Goal: Task Accomplishment & Management: Use online tool/utility

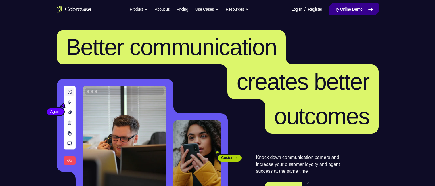
click at [341, 9] on link "Try Online Demo" at bounding box center [353, 8] width 49 height 11
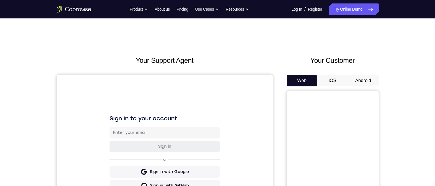
click at [357, 83] on button "Android" at bounding box center [363, 80] width 31 height 11
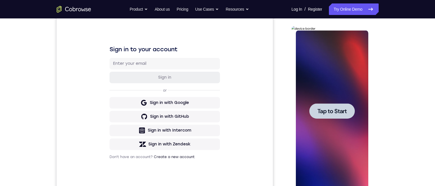
click at [336, 108] on span "Tap to Start" at bounding box center [331, 111] width 29 height 6
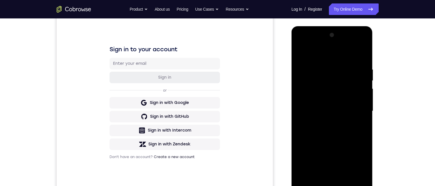
scroll to position [92, 0]
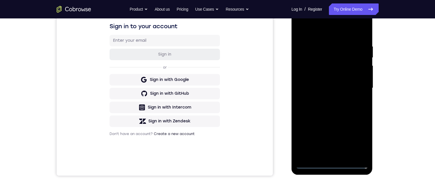
click at [332, 163] on div at bounding box center [332, 87] width 72 height 161
click at [360, 140] on div at bounding box center [332, 87] width 72 height 161
drag, startPoint x: 411, startPoint y: 140, endPoint x: 80, endPoint y: 138, distance: 330.7
click at [411, 140] on div "Your Support Agent Your Customer Web iOS Android Next Steps We’d be happy to gi…" at bounding box center [217, 115] width 435 height 379
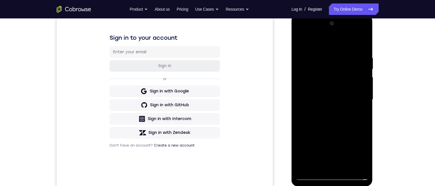
click at [326, 28] on div at bounding box center [332, 99] width 72 height 161
click at [316, 43] on div at bounding box center [332, 99] width 72 height 161
click at [356, 98] on div at bounding box center [332, 99] width 72 height 161
click at [324, 108] on div at bounding box center [332, 99] width 72 height 161
click at [331, 86] on div at bounding box center [332, 99] width 72 height 161
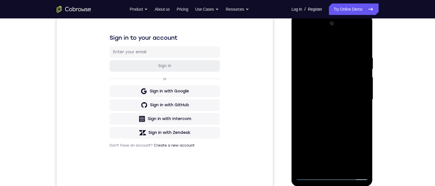
click at [331, 95] on div at bounding box center [332, 99] width 72 height 161
click at [307, 90] on div at bounding box center [332, 99] width 72 height 161
click at [339, 147] on div at bounding box center [332, 99] width 72 height 161
click at [339, 138] on div at bounding box center [332, 99] width 72 height 161
click at [327, 136] on div at bounding box center [332, 99] width 72 height 161
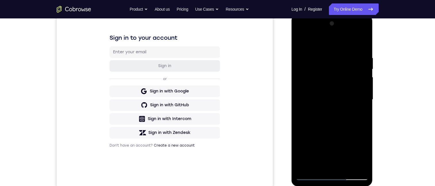
click at [347, 148] on div at bounding box center [332, 99] width 72 height 161
click at [348, 137] on div at bounding box center [332, 99] width 72 height 161
click at [350, 161] on div at bounding box center [332, 99] width 72 height 161
click at [326, 148] on div at bounding box center [332, 99] width 72 height 161
click at [324, 137] on div at bounding box center [332, 99] width 72 height 161
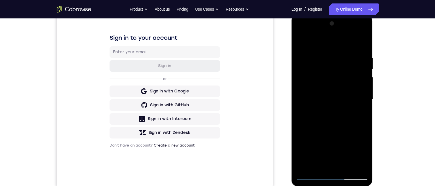
click at [325, 121] on div at bounding box center [332, 99] width 72 height 161
click at [335, 127] on div at bounding box center [332, 99] width 72 height 161
click at [339, 139] on div at bounding box center [332, 99] width 72 height 161
click at [338, 149] on div at bounding box center [332, 99] width 72 height 161
click at [346, 161] on div at bounding box center [332, 99] width 72 height 161
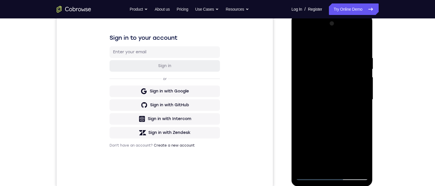
click at [325, 136] on div at bounding box center [332, 99] width 72 height 161
click at [324, 124] on div at bounding box center [332, 99] width 72 height 161
click at [338, 122] on div at bounding box center [332, 99] width 72 height 161
click at [339, 135] on div at bounding box center [332, 99] width 72 height 161
click at [347, 126] on div at bounding box center [332, 99] width 72 height 161
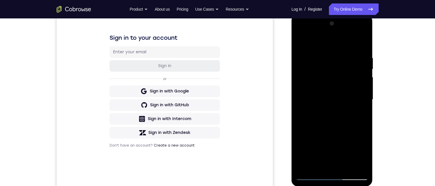
click at [349, 135] on div at bounding box center [332, 99] width 72 height 161
click at [353, 165] on div at bounding box center [332, 99] width 72 height 161
click at [342, 169] on div at bounding box center [332, 99] width 72 height 161
click at [332, 176] on div at bounding box center [332, 99] width 72 height 161
drag, startPoint x: 346, startPoint y: 129, endPoint x: 350, endPoint y: 46, distance: 83.4
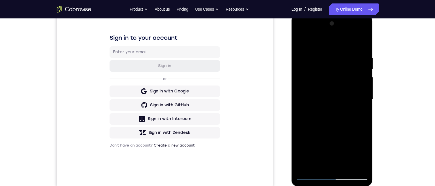
click at [353, 51] on div at bounding box center [332, 99] width 72 height 161
click at [308, 88] on div at bounding box center [332, 99] width 72 height 161
click at [331, 112] on div at bounding box center [332, 99] width 72 height 161
click at [333, 165] on div at bounding box center [332, 99] width 72 height 161
click at [322, 77] on div at bounding box center [332, 99] width 72 height 161
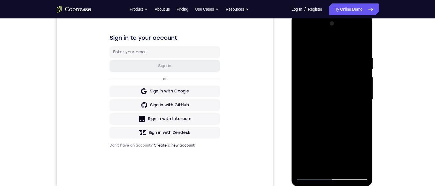
click at [326, 63] on div at bounding box center [332, 99] width 72 height 161
click at [329, 81] on div at bounding box center [332, 99] width 72 height 161
drag, startPoint x: 325, startPoint y: 75, endPoint x: 328, endPoint y: 82, distance: 8.1
click at [326, 76] on div at bounding box center [332, 99] width 72 height 161
click at [327, 78] on div at bounding box center [332, 99] width 72 height 161
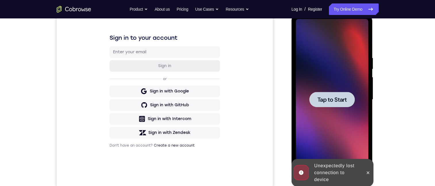
click at [332, 99] on span "Tap to Start" at bounding box center [331, 100] width 29 height 6
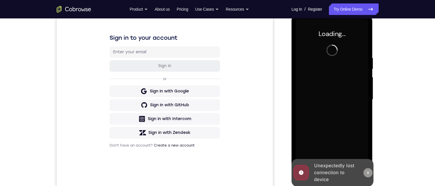
click at [366, 170] on icon at bounding box center [367, 172] width 5 height 5
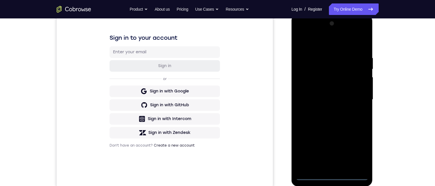
click at [330, 175] on div at bounding box center [332, 99] width 72 height 161
click at [331, 175] on div at bounding box center [332, 99] width 72 height 161
drag, startPoint x: 334, startPoint y: 155, endPoint x: 344, endPoint y: 19, distance: 136.3
click at [373, 15] on html "Online web based iOS Simulators and Android Emulators. Run iPhone, iPad, Mobile…" at bounding box center [332, 101] width 82 height 172
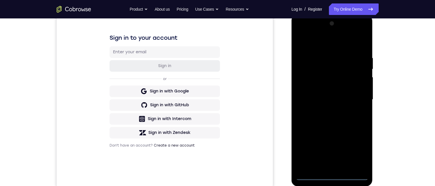
click at [310, 93] on div at bounding box center [332, 99] width 72 height 161
click at [312, 115] on div at bounding box center [332, 99] width 72 height 161
click at [320, 165] on div at bounding box center [332, 99] width 72 height 161
click at [320, 78] on div at bounding box center [332, 99] width 72 height 161
click at [319, 60] on div at bounding box center [332, 99] width 72 height 161
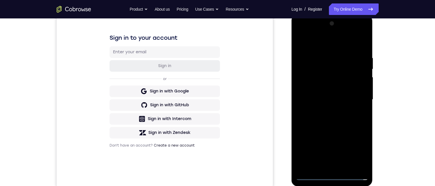
click at [317, 80] on div at bounding box center [332, 99] width 72 height 161
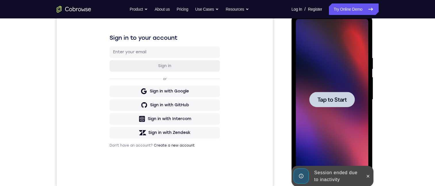
drag, startPoint x: 330, startPoint y: 86, endPoint x: 330, endPoint y: 102, distance: 15.5
click at [329, 92] on div "Tap to Start" at bounding box center [332, 99] width 72 height 161
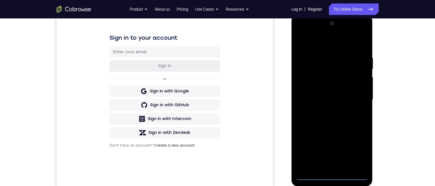
drag, startPoint x: 331, startPoint y: 176, endPoint x: 579, endPoint y: 190, distance: 248.6
click at [331, 176] on div at bounding box center [332, 99] width 72 height 161
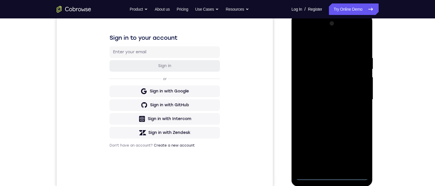
click at [331, 176] on div at bounding box center [332, 99] width 72 height 161
click at [332, 176] on div at bounding box center [332, 99] width 72 height 161
drag, startPoint x: 356, startPoint y: 55, endPoint x: 373, endPoint y: 28, distance: 31.6
click at [373, 15] on html "Online web based iOS Simulators and Android Emulators. Run iPhone, iPad, Mobile…" at bounding box center [332, 101] width 82 height 172
click at [309, 92] on div at bounding box center [332, 99] width 72 height 161
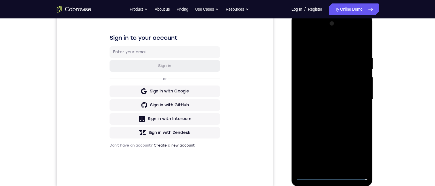
click at [335, 113] on div at bounding box center [332, 99] width 72 height 161
click at [334, 167] on div at bounding box center [332, 99] width 72 height 161
click at [326, 79] on div at bounding box center [332, 99] width 72 height 161
click at [341, 65] on div at bounding box center [332, 99] width 72 height 161
click at [327, 80] on div at bounding box center [332, 99] width 72 height 161
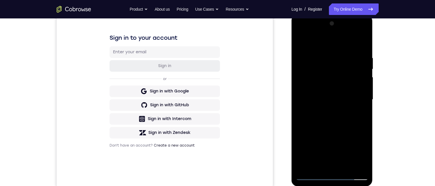
click at [303, 82] on div at bounding box center [332, 99] width 72 height 161
click at [315, 72] on div at bounding box center [332, 99] width 72 height 161
click at [313, 163] on div at bounding box center [332, 99] width 72 height 161
click at [309, 175] on div at bounding box center [332, 99] width 72 height 161
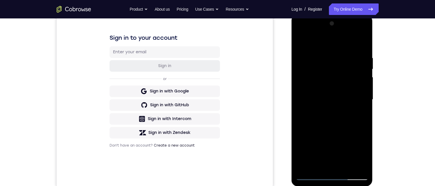
click at [318, 78] on div at bounding box center [332, 99] width 72 height 161
click at [319, 64] on div at bounding box center [332, 99] width 72 height 161
click at [315, 78] on div at bounding box center [332, 99] width 72 height 161
drag, startPoint x: 331, startPoint y: 78, endPoint x: 325, endPoint y: 117, distance: 39.3
click at [325, 117] on div at bounding box center [332, 99] width 72 height 161
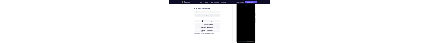
scroll to position [0, 0]
